Goal: Task Accomplishment & Management: Complete application form

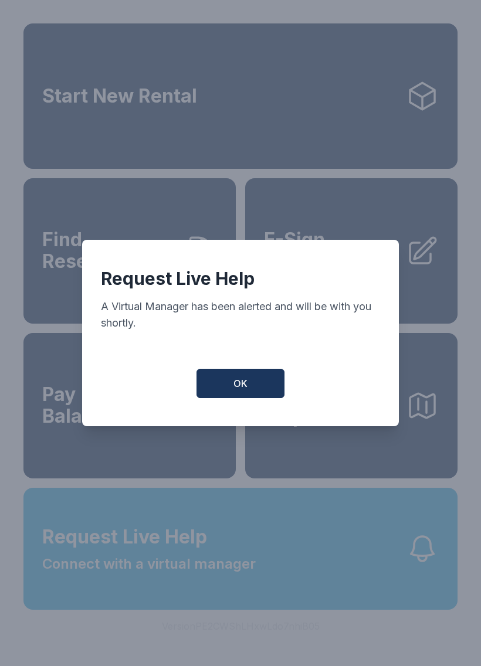
click at [251, 384] on button "OK" at bounding box center [240, 383] width 88 height 29
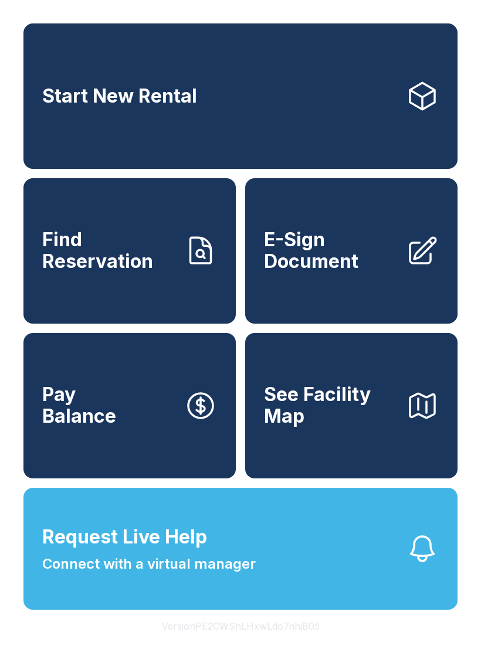
click at [363, 272] on span "E-Sign Document" at bounding box center [330, 250] width 133 height 43
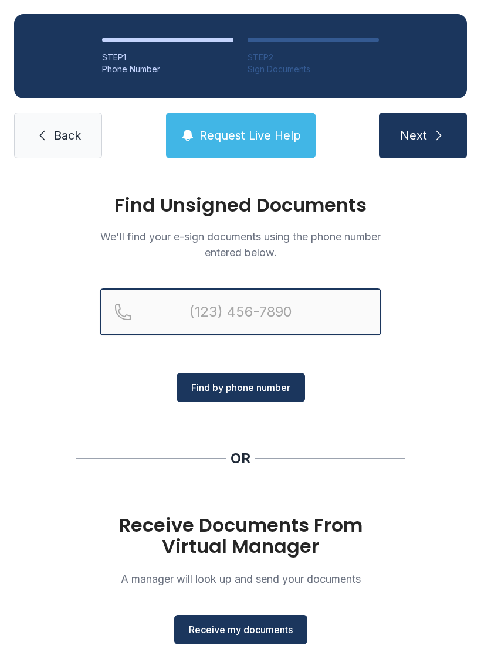
click at [227, 307] on input "Reservation phone number" at bounding box center [240, 312] width 281 height 47
type input "[PHONE_NUMBER]"
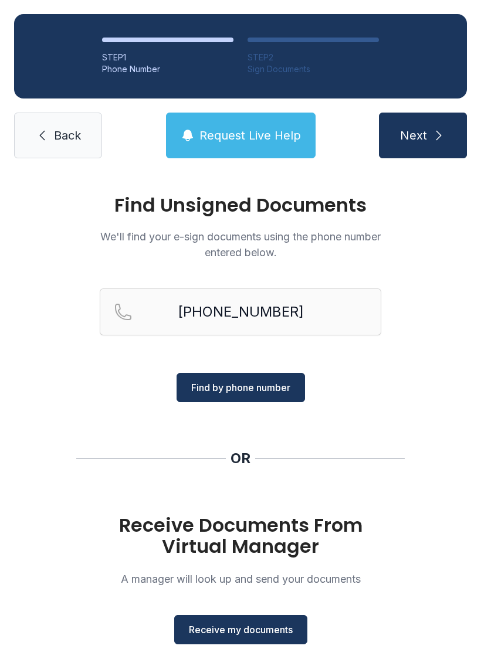
click at [250, 385] on span "Find by phone number" at bounding box center [240, 388] width 99 height 14
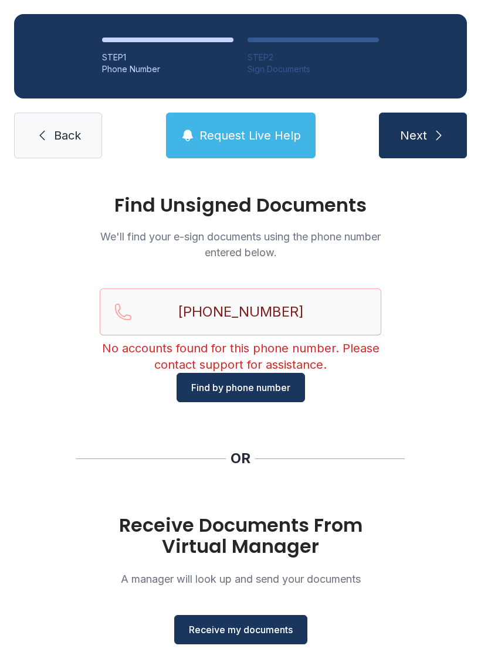
click at [257, 636] on span "Receive my documents" at bounding box center [241, 630] width 104 height 14
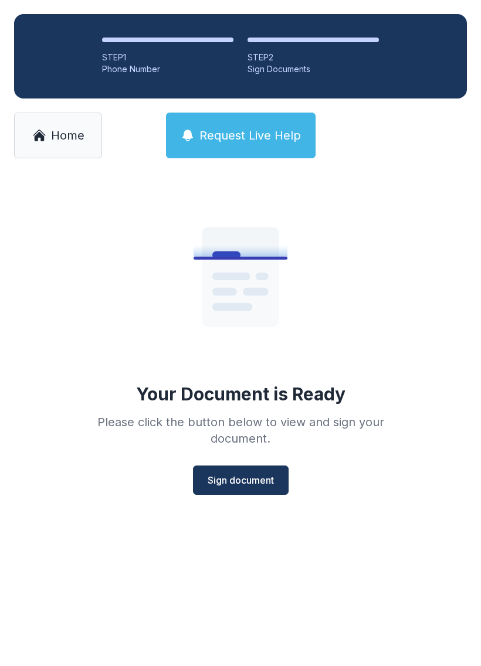
click at [250, 476] on span "Sign document" at bounding box center [241, 480] width 66 height 14
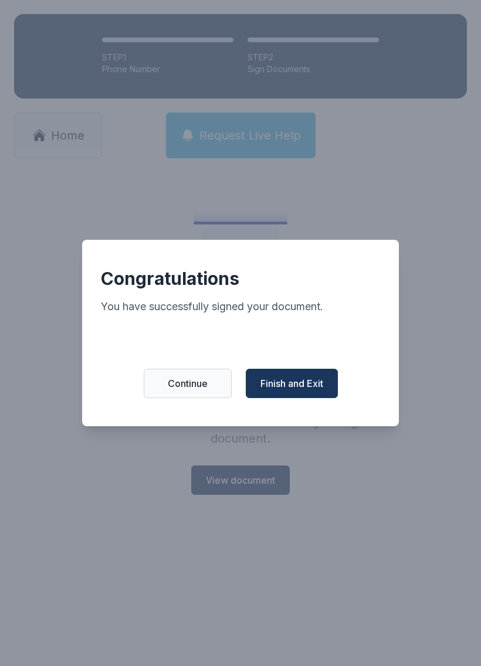
click at [288, 391] on span "Finish and Exit" at bounding box center [291, 383] width 63 height 14
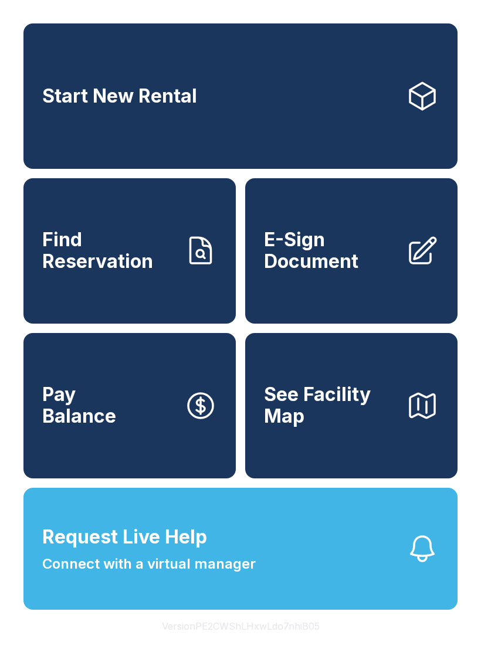
click at [328, 268] on span "E-Sign Document" at bounding box center [330, 250] width 133 height 43
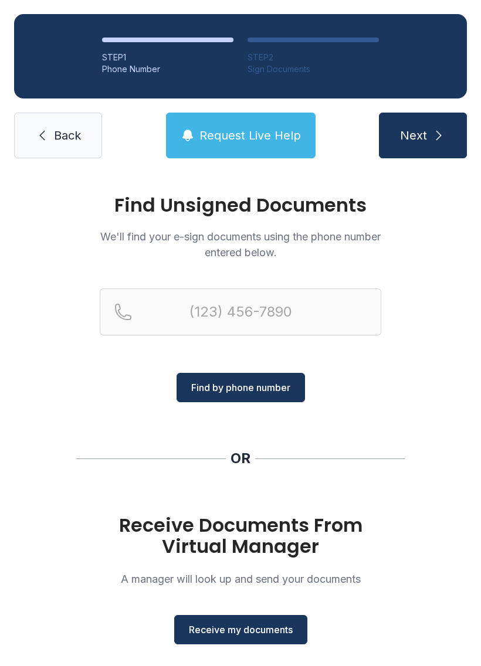
click at [249, 631] on span "Receive my documents" at bounding box center [241, 630] width 104 height 14
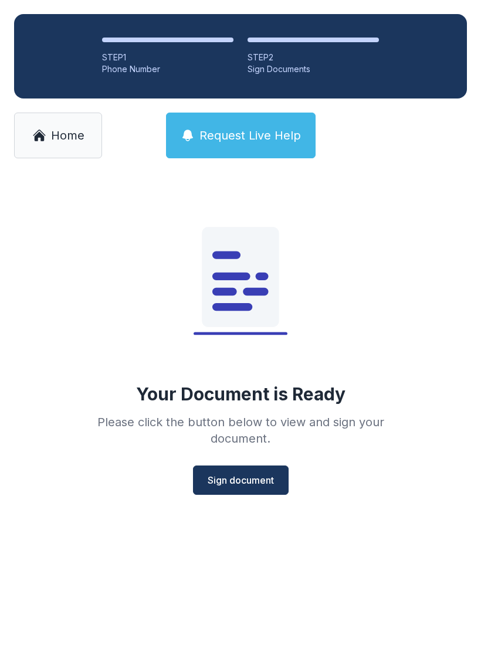
click at [242, 485] on span "Sign document" at bounding box center [241, 480] width 66 height 14
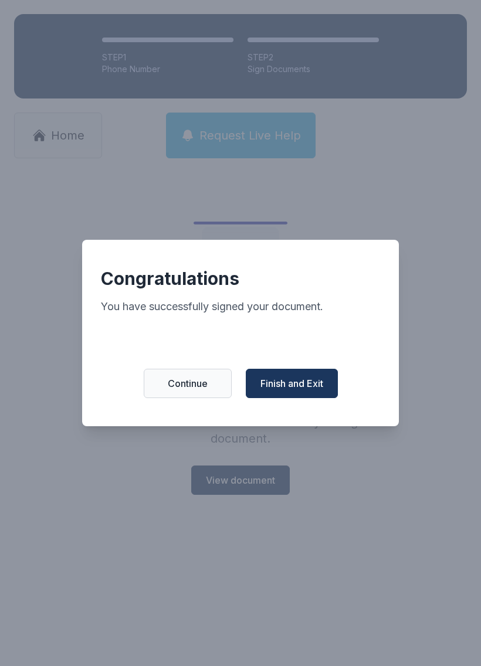
click at [296, 390] on span "Finish and Exit" at bounding box center [291, 383] width 63 height 14
